Goal: Navigation & Orientation: Go to known website

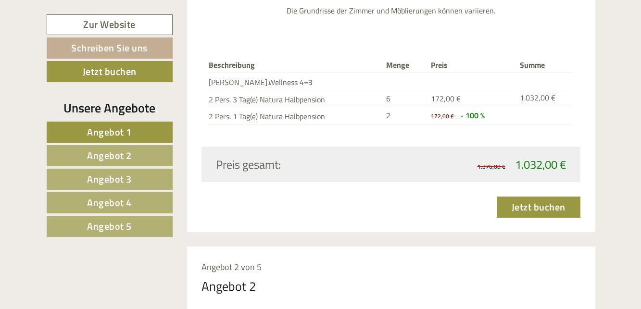
scroll to position [1423, 0]
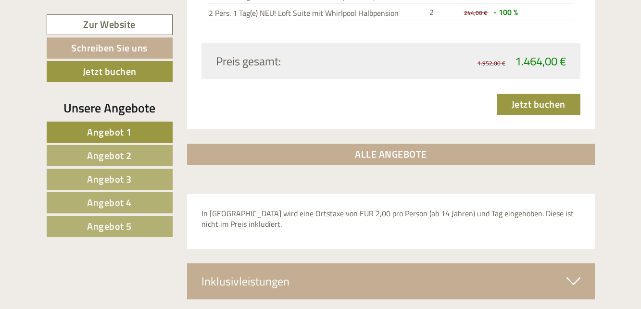
scroll to position [3289, 0]
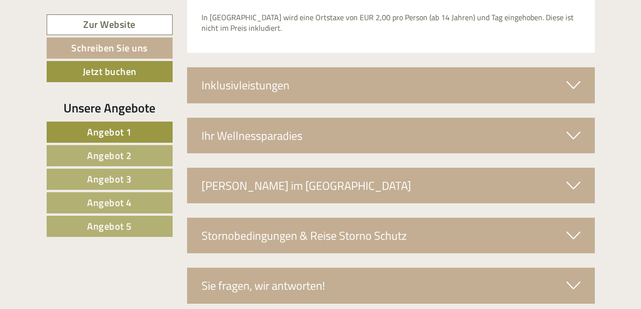
click at [121, 201] on span "Angebot 4" at bounding box center [109, 202] width 45 height 15
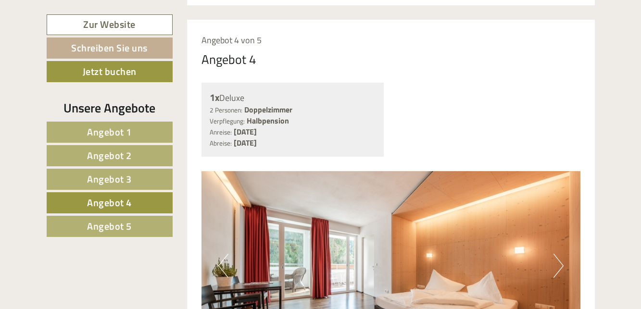
click at [148, 179] on link "Angebot 3" at bounding box center [110, 179] width 126 height 21
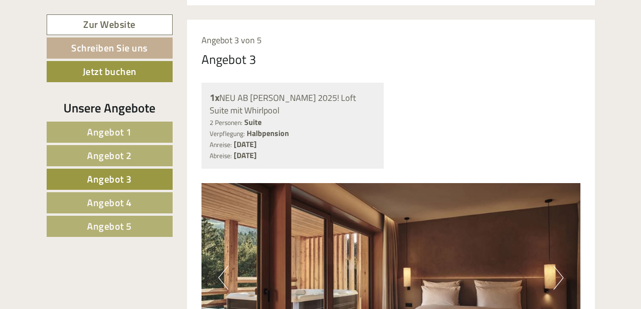
click at [133, 198] on link "Angebot 4" at bounding box center [110, 202] width 126 height 21
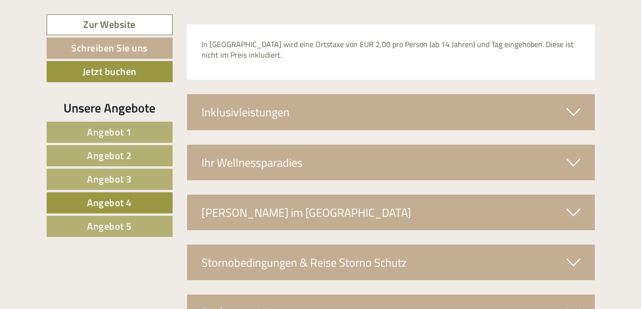
scroll to position [1543, 0]
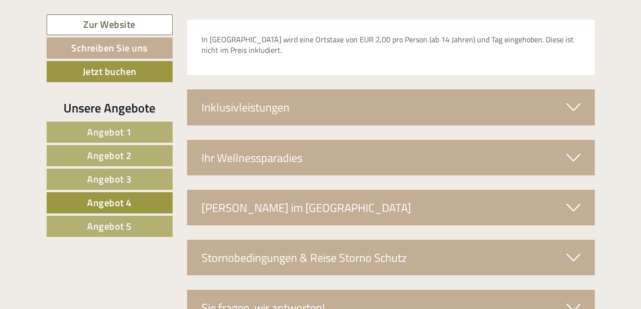
click at [119, 223] on span "Angebot 5" at bounding box center [109, 226] width 45 height 15
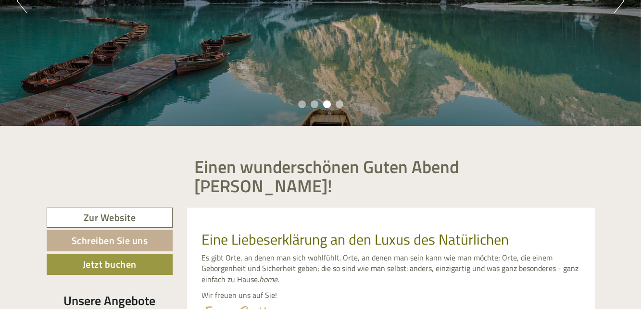
scroll to position [0, 0]
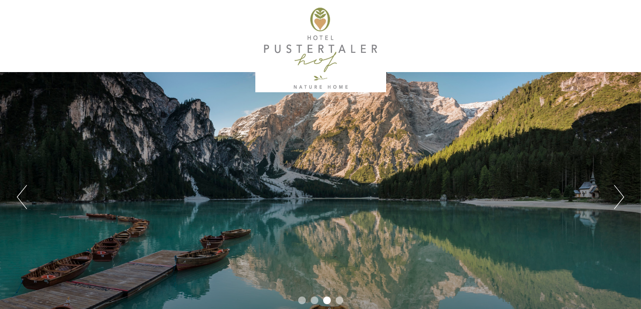
click at [620, 196] on button "Next" at bounding box center [619, 197] width 10 height 24
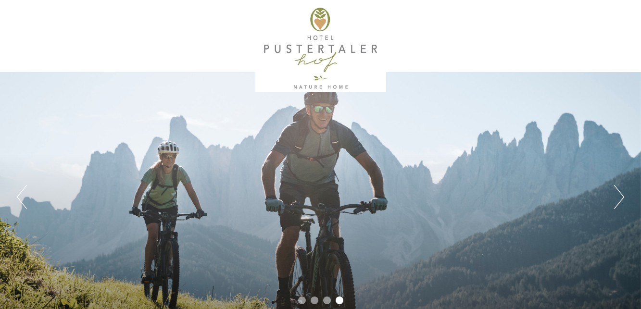
click at [620, 196] on button "Next" at bounding box center [619, 197] width 10 height 24
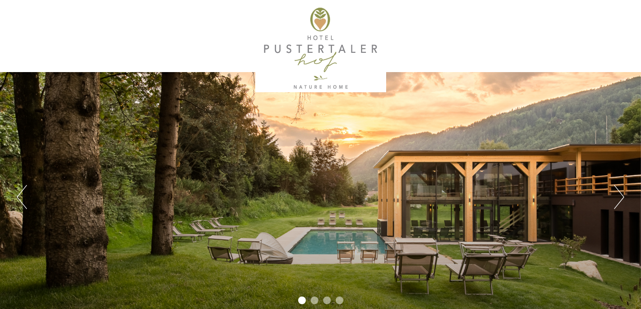
click at [620, 196] on button "Next" at bounding box center [619, 197] width 10 height 24
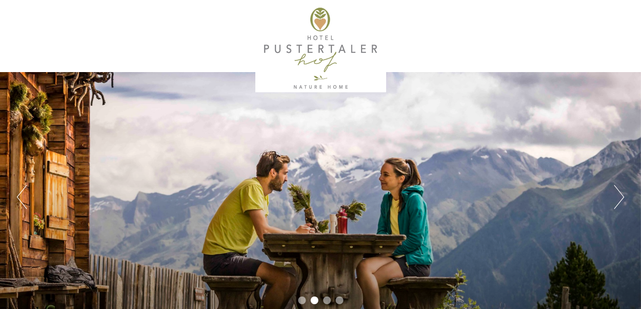
click at [620, 196] on button "Next" at bounding box center [619, 197] width 10 height 24
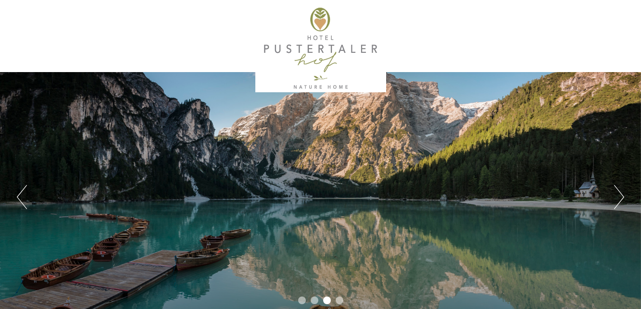
click at [620, 196] on button "Next" at bounding box center [619, 197] width 10 height 24
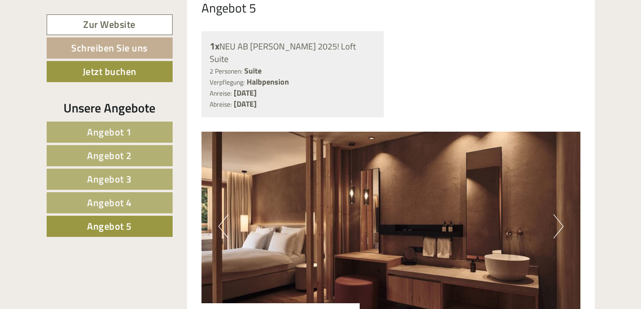
scroll to position [736, 0]
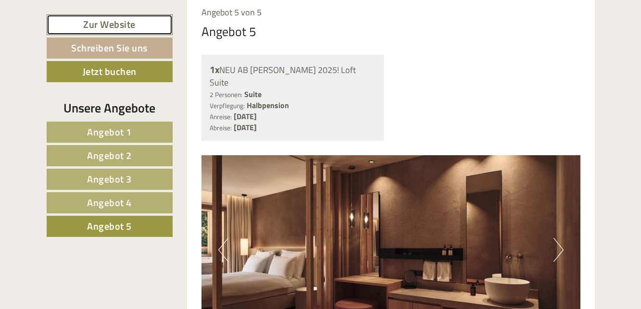
click at [98, 22] on link "Zur Website" at bounding box center [110, 24] width 126 height 21
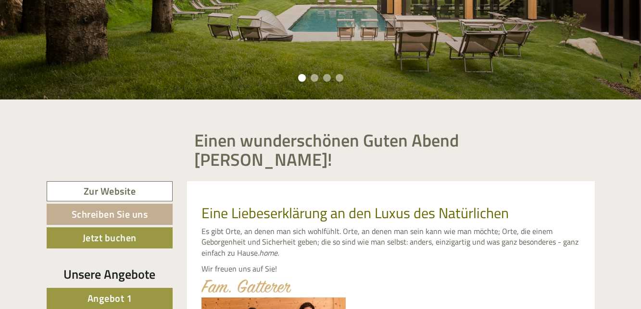
scroll to position [245, 0]
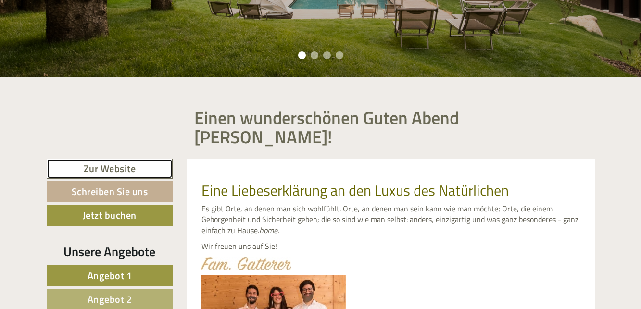
click at [111, 159] on link "Zur Website" at bounding box center [110, 169] width 127 height 21
